Goal: Check status: Check status

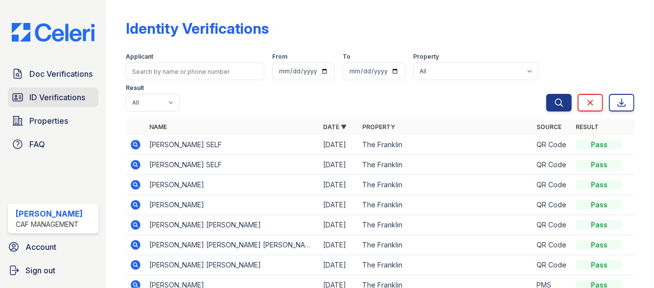
scroll to position [57, 0]
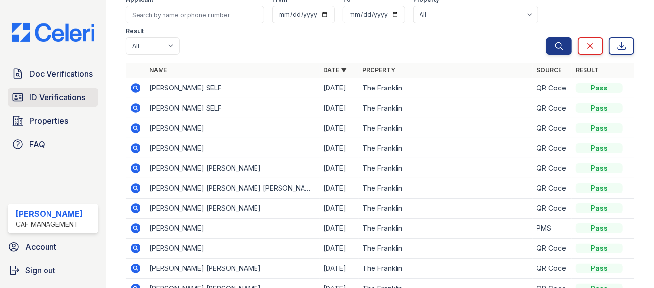
click at [53, 100] on span "ID Verifications" at bounding box center [57, 98] width 56 height 12
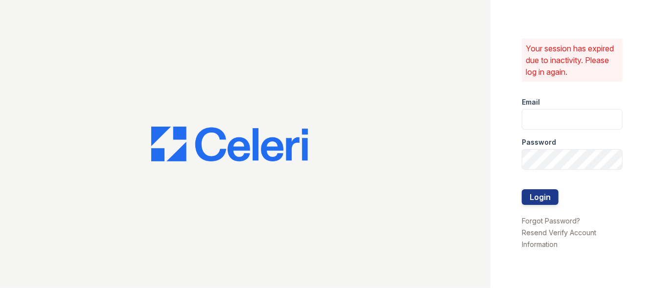
type input "franklin1@cafmanagement.com"
click at [530, 194] on button "Login" at bounding box center [540, 197] width 37 height 16
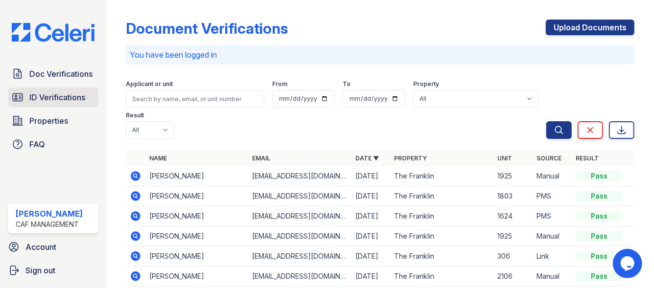
click at [52, 94] on span "ID Verifications" at bounding box center [57, 98] width 56 height 12
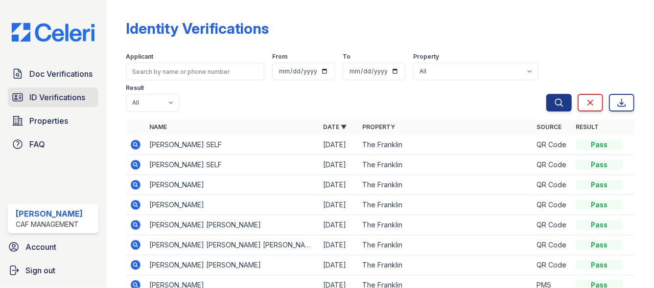
click at [45, 100] on span "ID Verifications" at bounding box center [57, 98] width 56 height 12
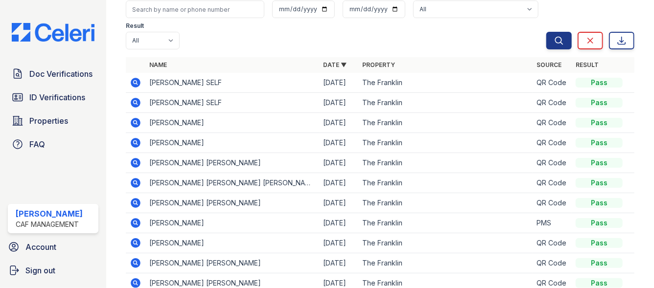
scroll to position [63, 0]
click at [135, 243] on icon at bounding box center [136, 243] width 10 height 10
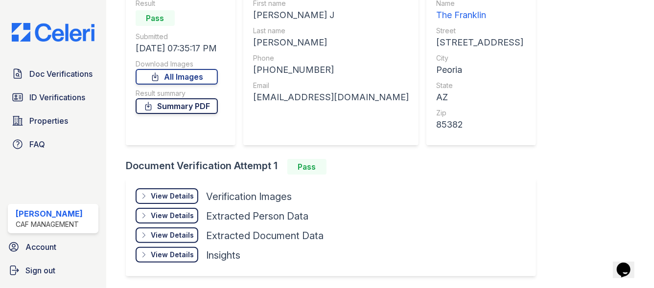
scroll to position [102, 0]
click at [174, 188] on div "View Details Details" at bounding box center [167, 196] width 63 height 16
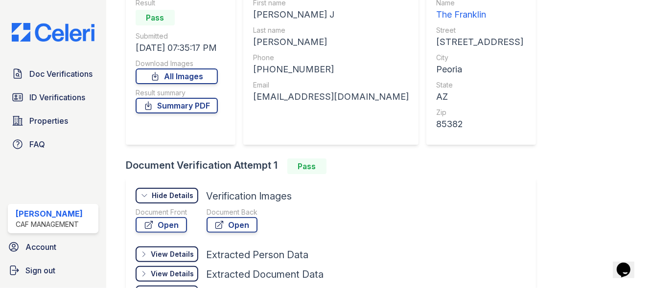
click at [173, 188] on div "Hide Details Details" at bounding box center [167, 196] width 63 height 16
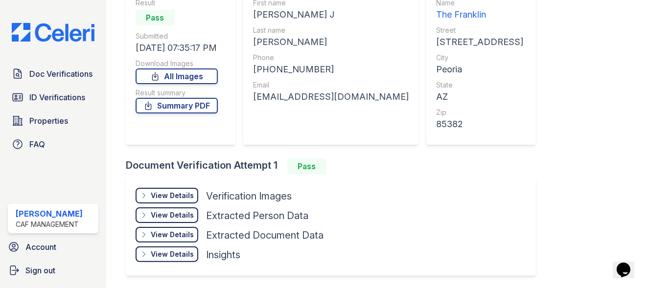
click at [173, 191] on div "View Details" at bounding box center [172, 196] width 43 height 10
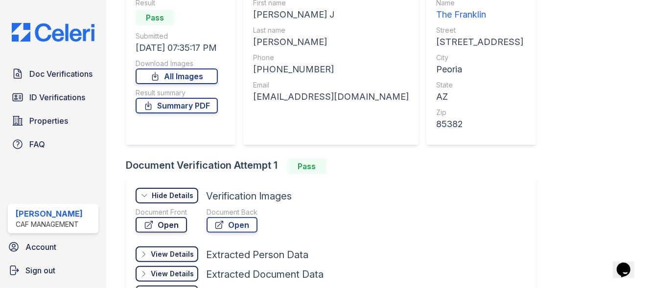
click at [165, 230] on link "Open" at bounding box center [161, 225] width 51 height 16
drag, startPoint x: 254, startPoint y: 97, endPoint x: 355, endPoint y: 97, distance: 101.8
click at [355, 97] on div "sherracowan@gmail.com" at bounding box center [331, 97] width 156 height 14
copy div "sherracowan@gmail.com"
click at [442, 198] on div "View Details Details Hide Details Details Verification Images Document Front Op…" at bounding box center [331, 246] width 410 height 137
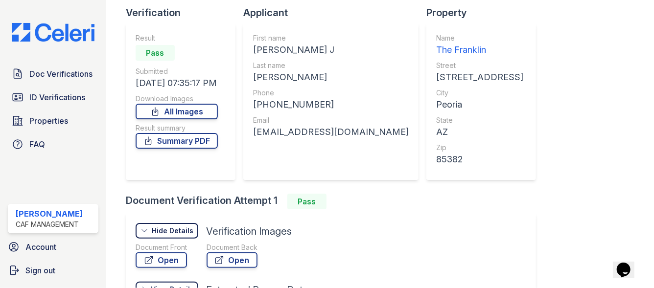
scroll to position [67, 0]
